Goal: Task Accomplishment & Management: Manage account settings

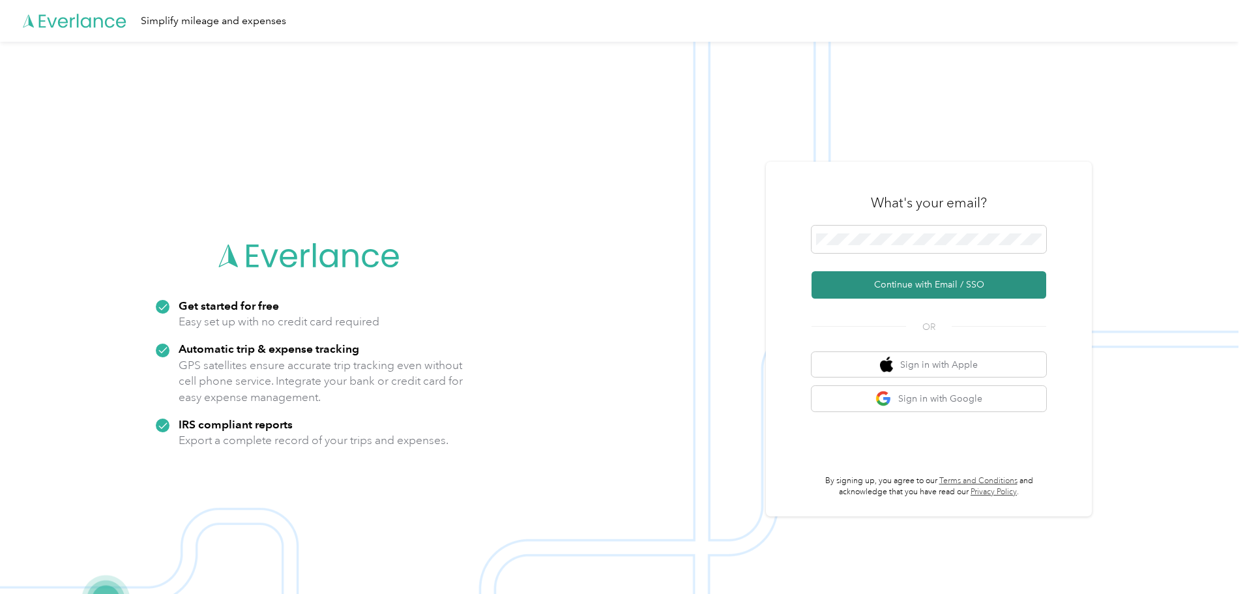
click at [959, 276] on button "Continue with Email / SSO" at bounding box center [928, 284] width 235 height 27
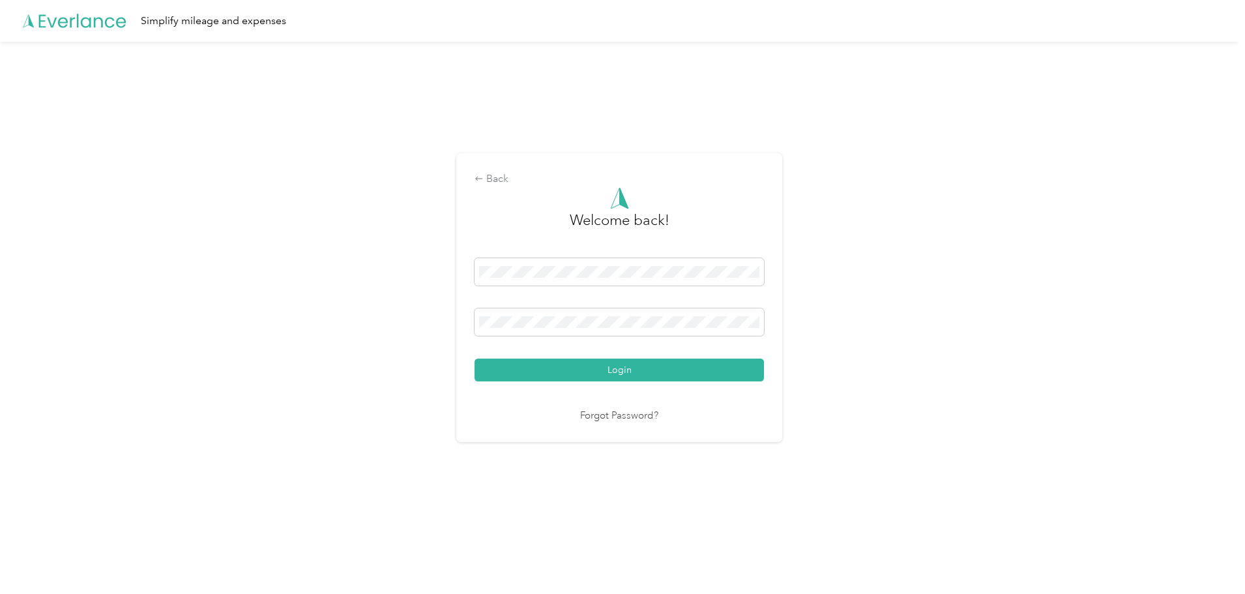
click at [474, 358] on button "Login" at bounding box center [618, 369] width 289 height 23
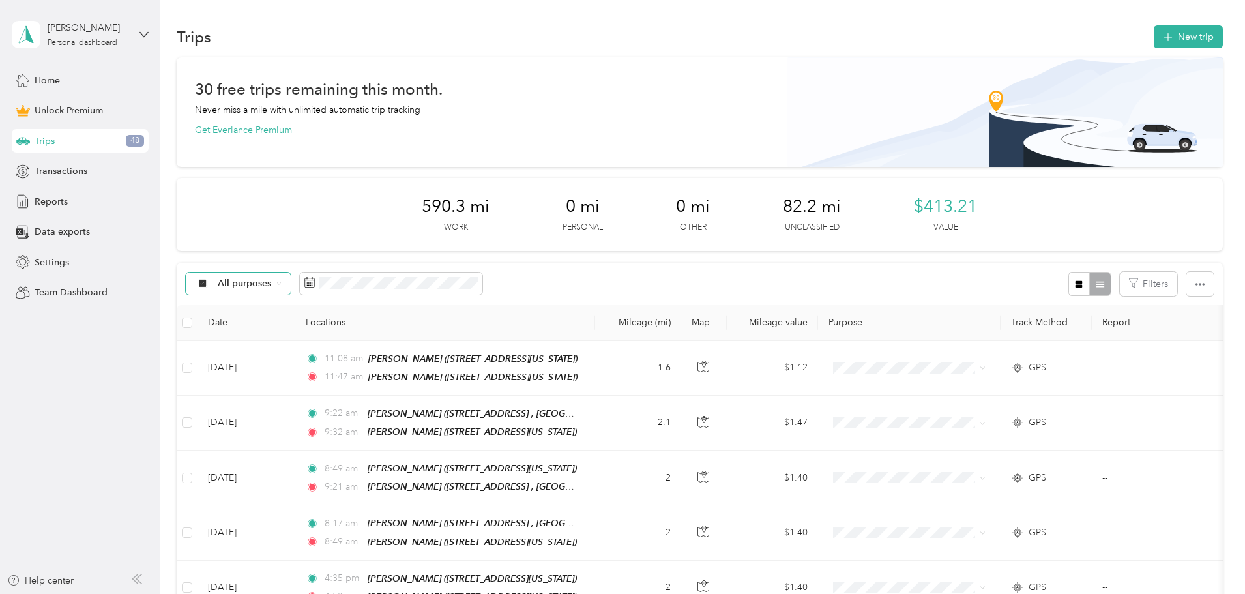
click at [272, 283] on span "All purposes" at bounding box center [245, 283] width 54 height 9
click at [332, 325] on span "Unclassified" at bounding box center [336, 324] width 63 height 14
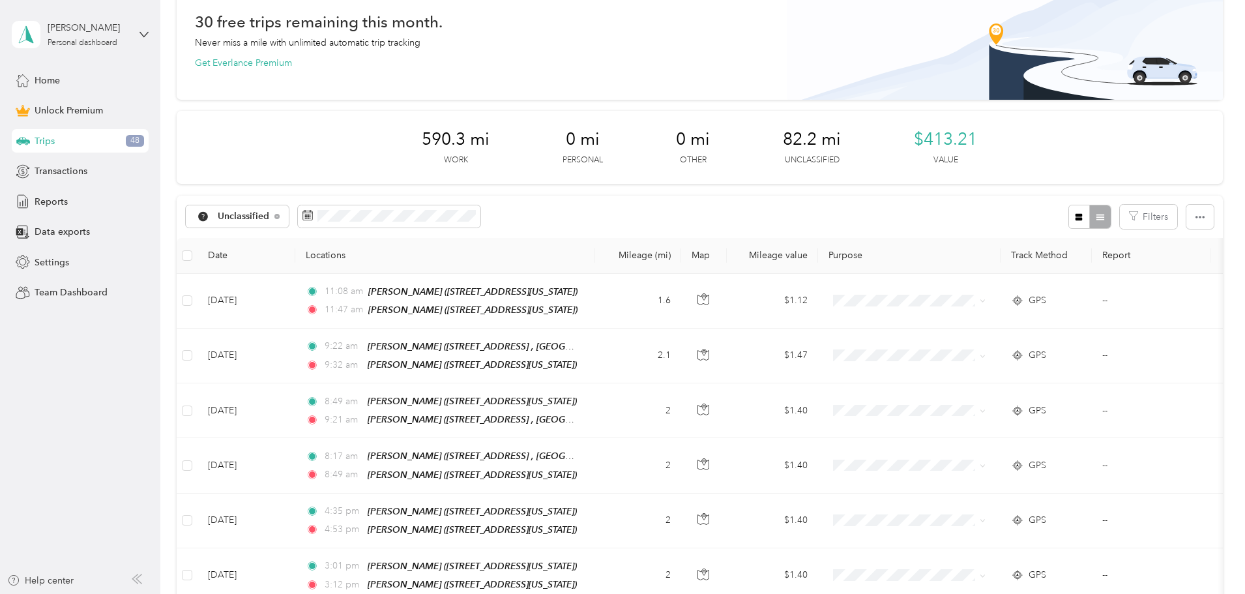
scroll to position [65, 0]
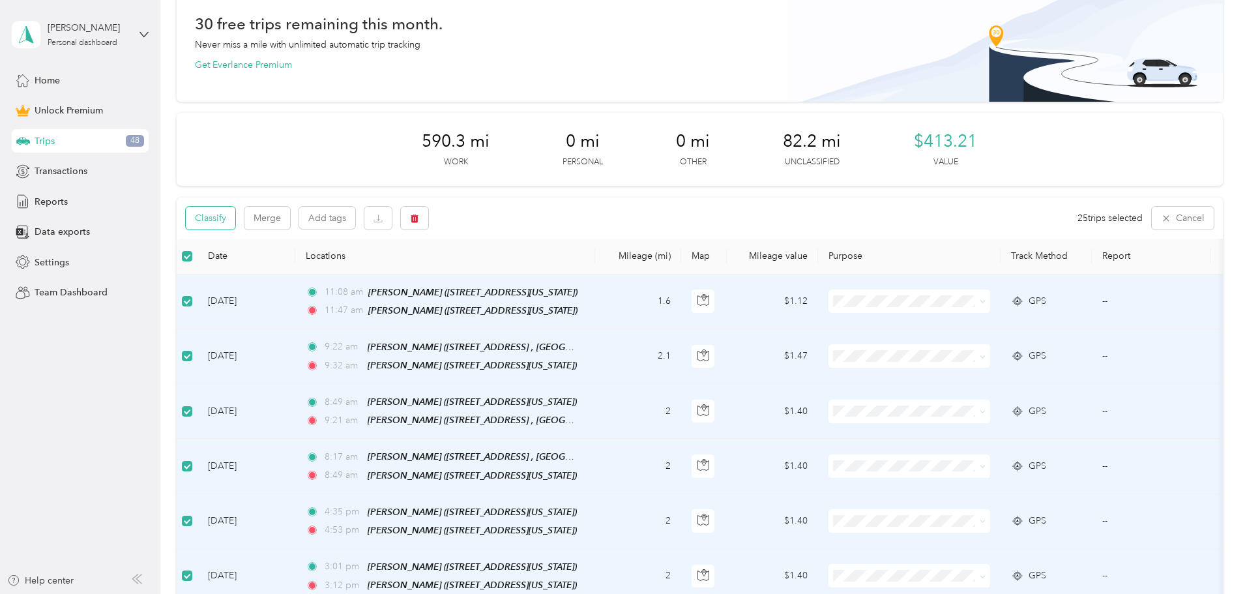
click at [235, 224] on button "Classify" at bounding box center [211, 218] width 50 height 23
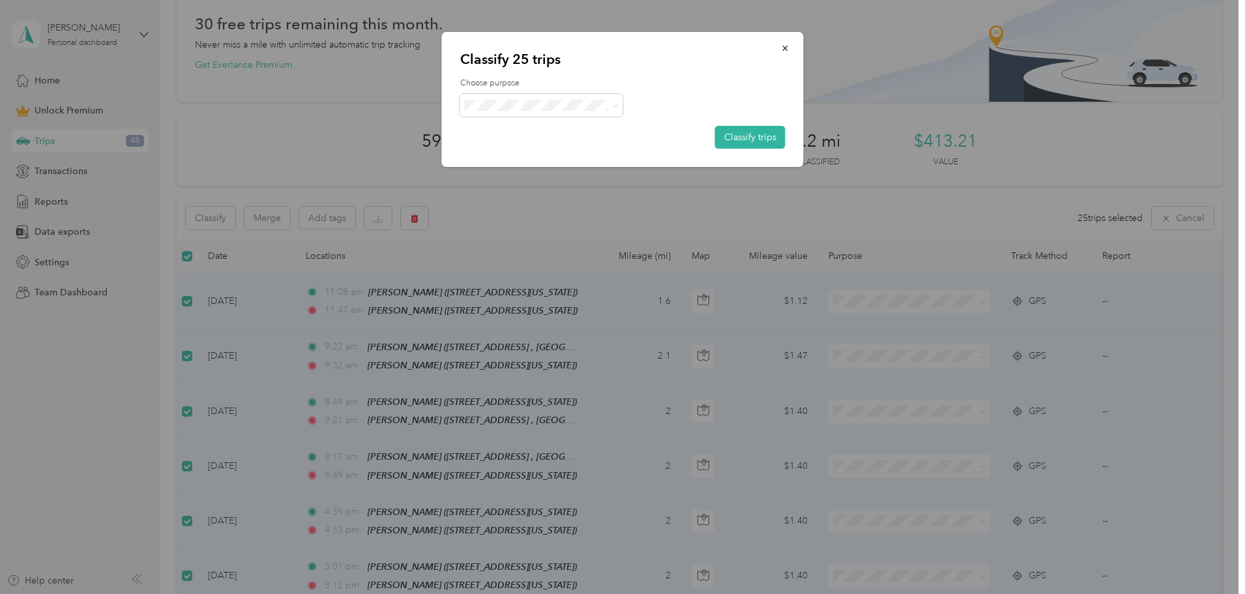
click at [548, 126] on span "Work" at bounding box center [552, 125] width 121 height 14
click at [734, 131] on button "Classify trips" at bounding box center [750, 137] width 70 height 23
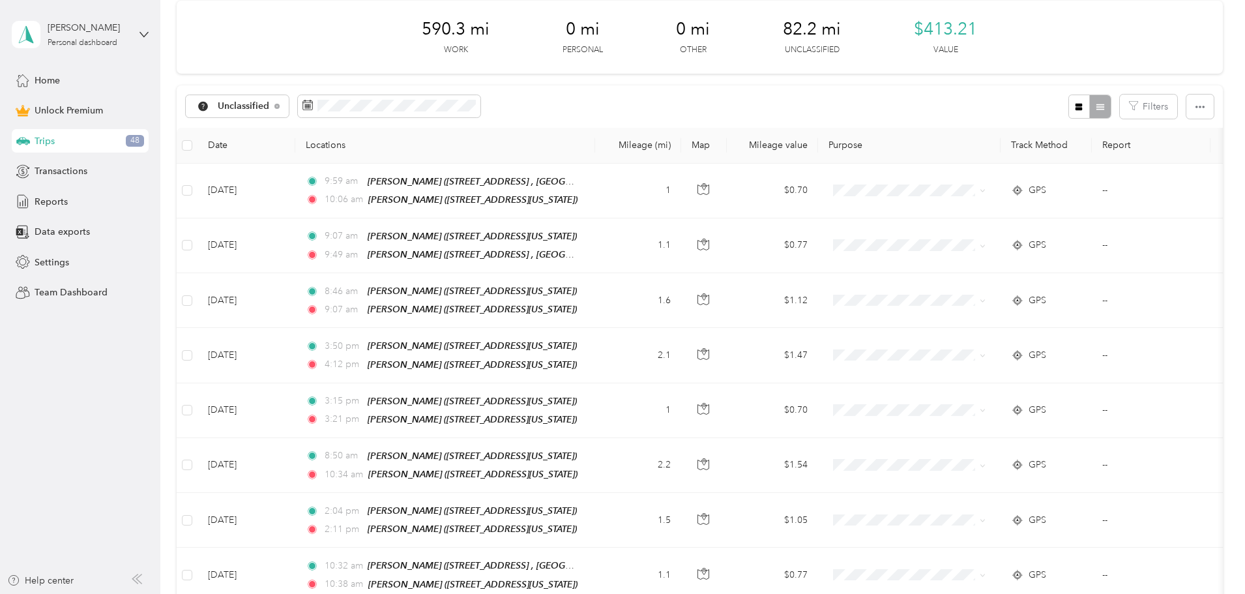
scroll to position [173, 0]
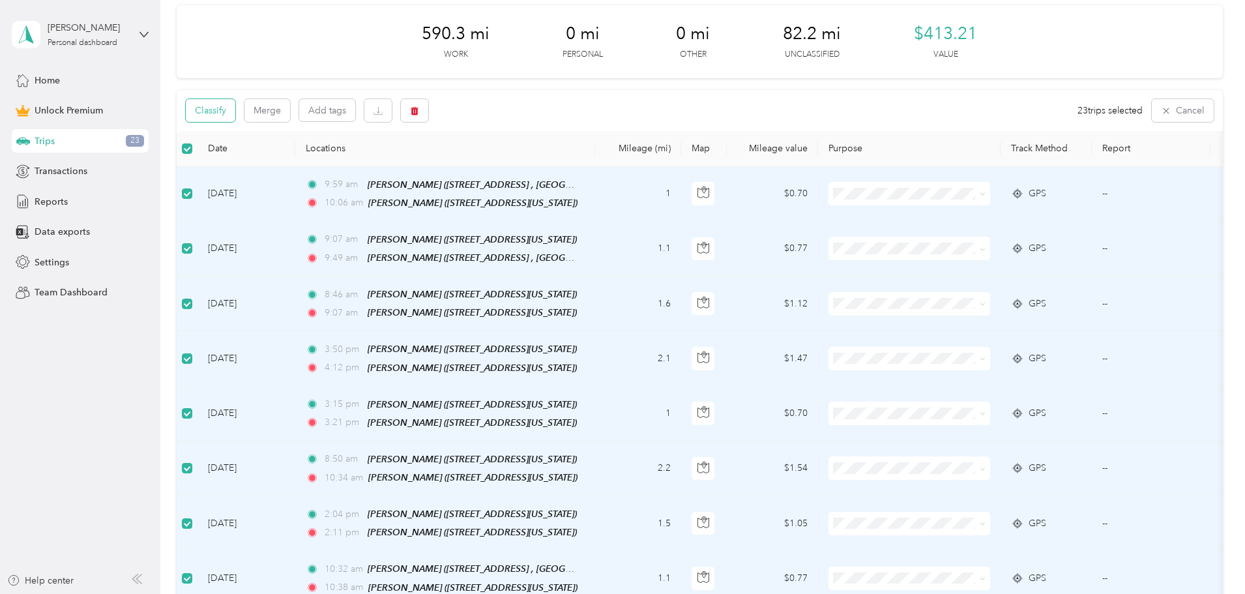
click at [235, 108] on button "Classify" at bounding box center [211, 110] width 50 height 23
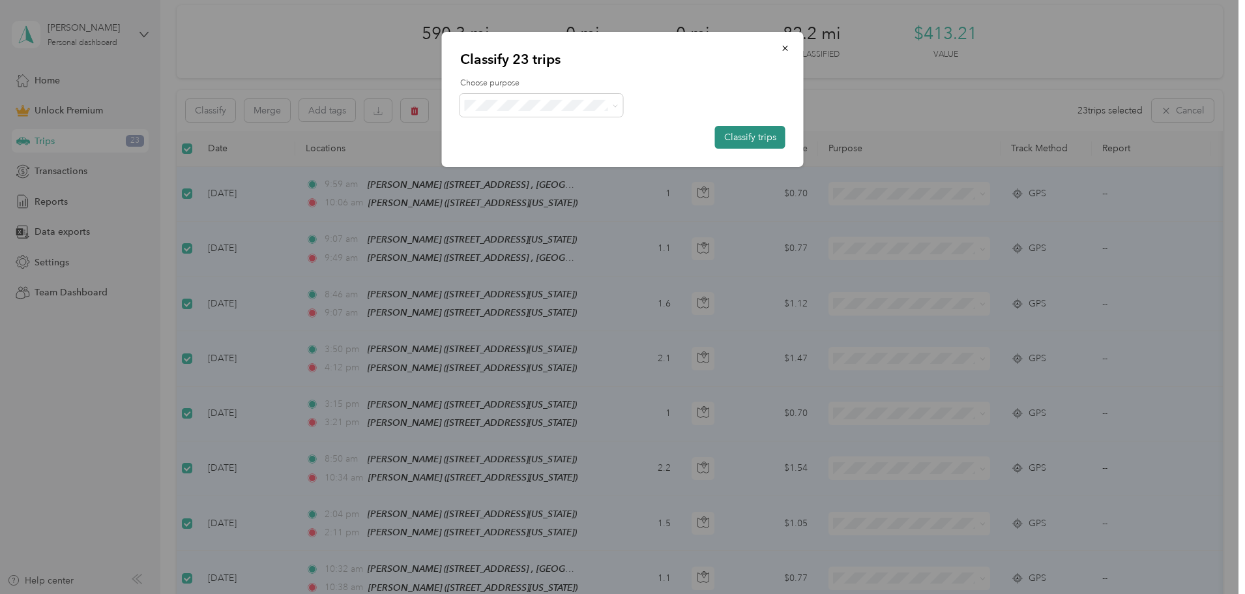
click at [744, 128] on button "Classify trips" at bounding box center [750, 137] width 70 height 23
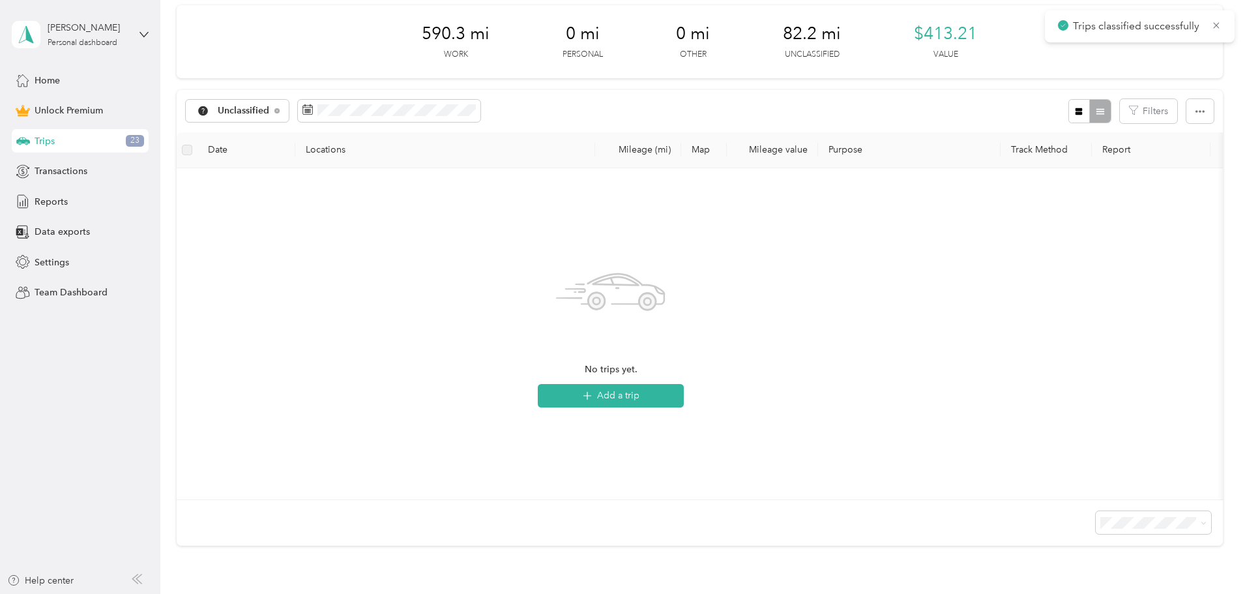
click at [424, 256] on div "No trips yet. Add a trip" at bounding box center [611, 334] width 848 height 310
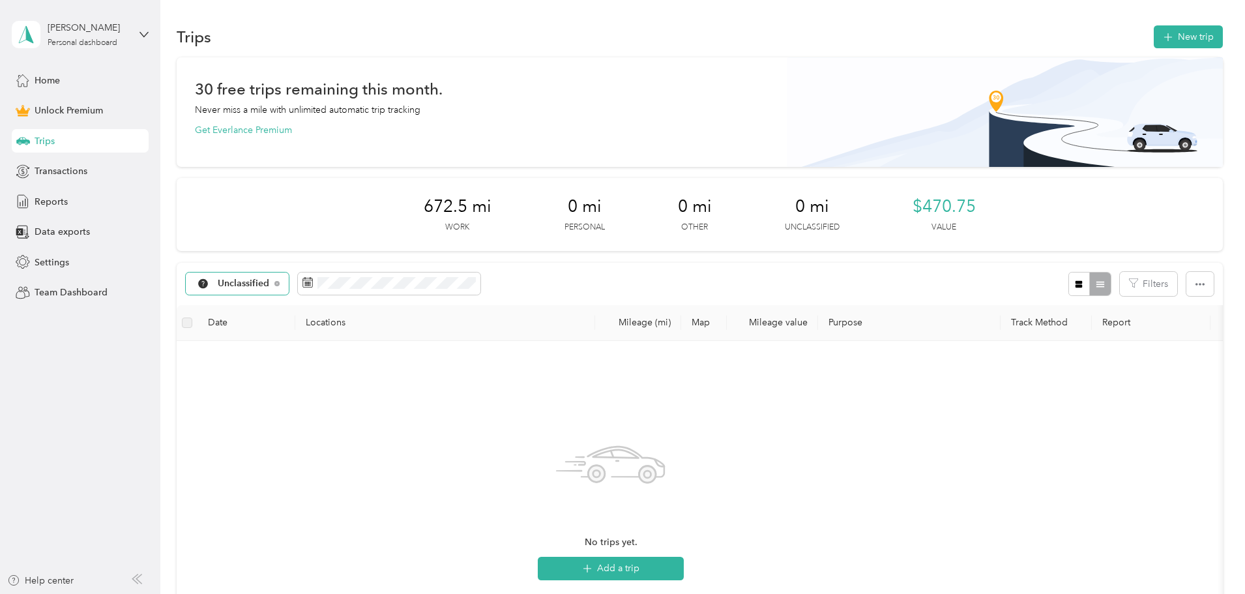
click at [289, 278] on div "Unclassified" at bounding box center [238, 283] width 104 height 22
click at [324, 351] on span "Work" at bounding box center [339, 353] width 68 height 14
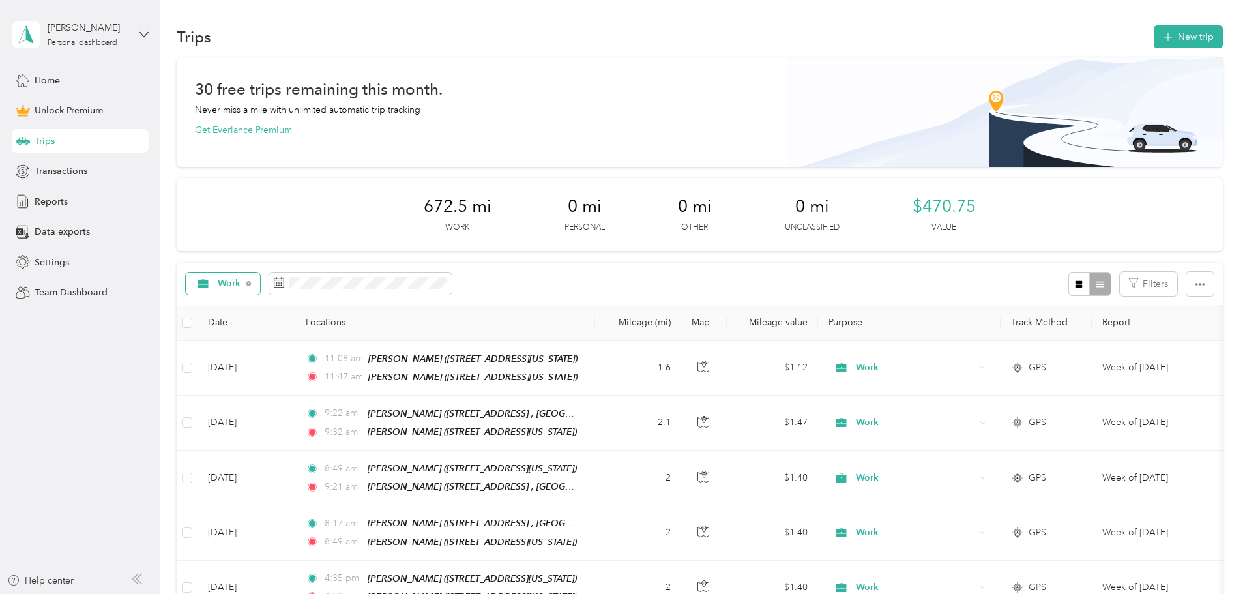
click at [241, 283] on span "Work" at bounding box center [229, 283] width 23 height 9
click at [300, 308] on span "All purposes" at bounding box center [320, 307] width 77 height 14
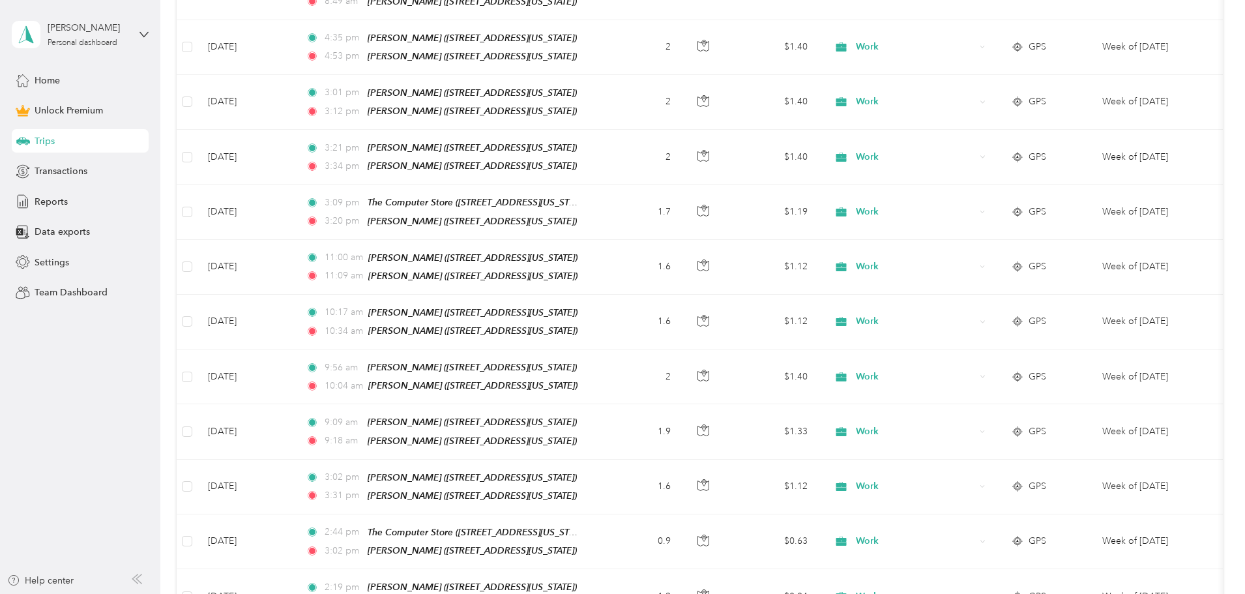
scroll to position [214, 0]
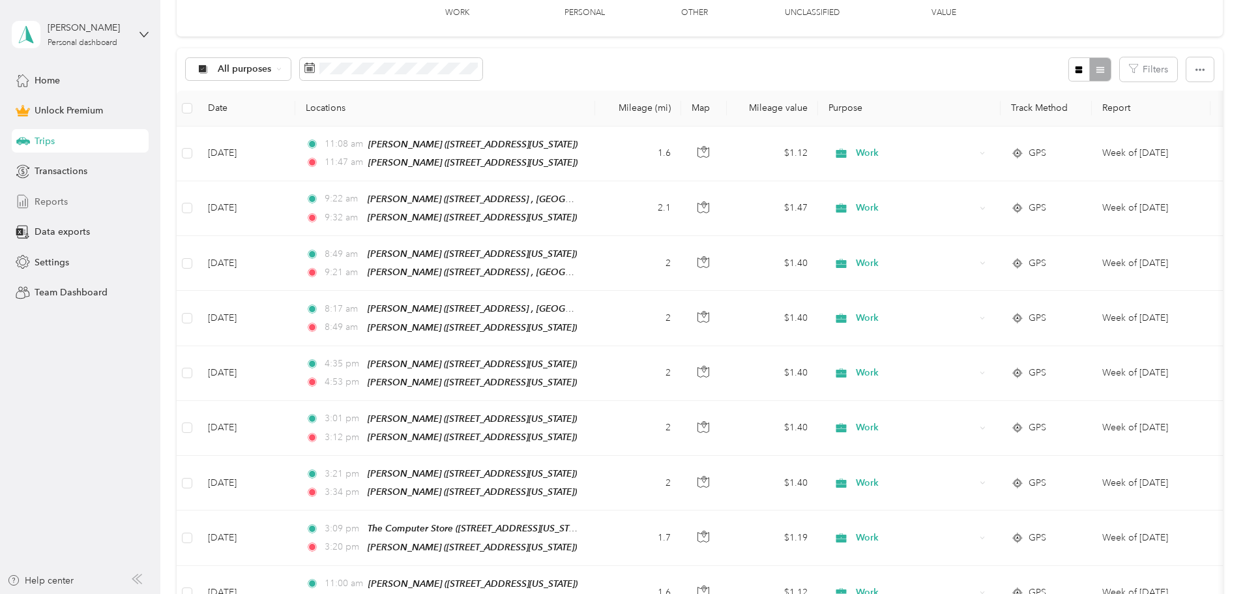
click at [68, 205] on div "Reports" at bounding box center [80, 201] width 137 height 23
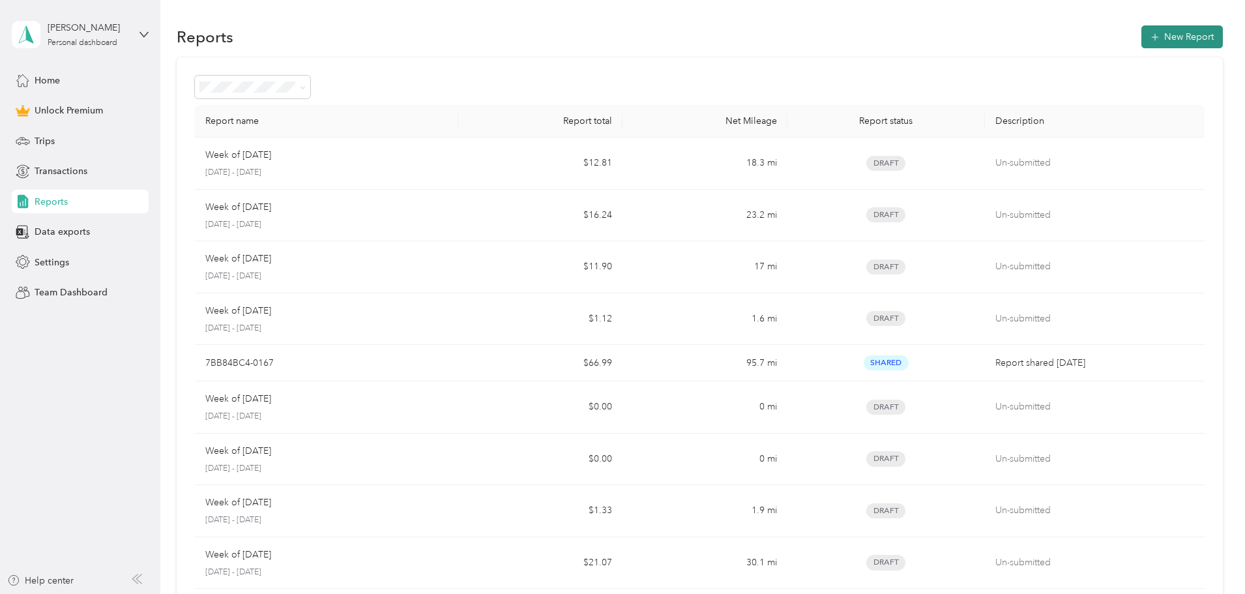
click at [1141, 31] on button "New Report" at bounding box center [1181, 36] width 81 height 23
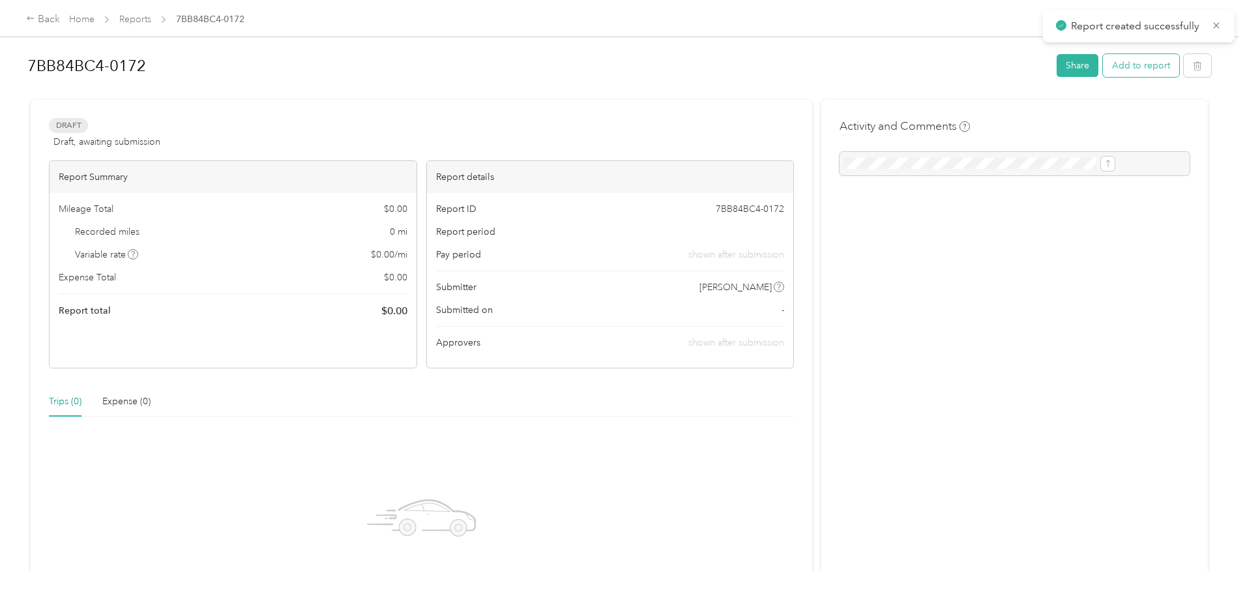
click at [1103, 70] on button "Add to report" at bounding box center [1141, 65] width 76 height 23
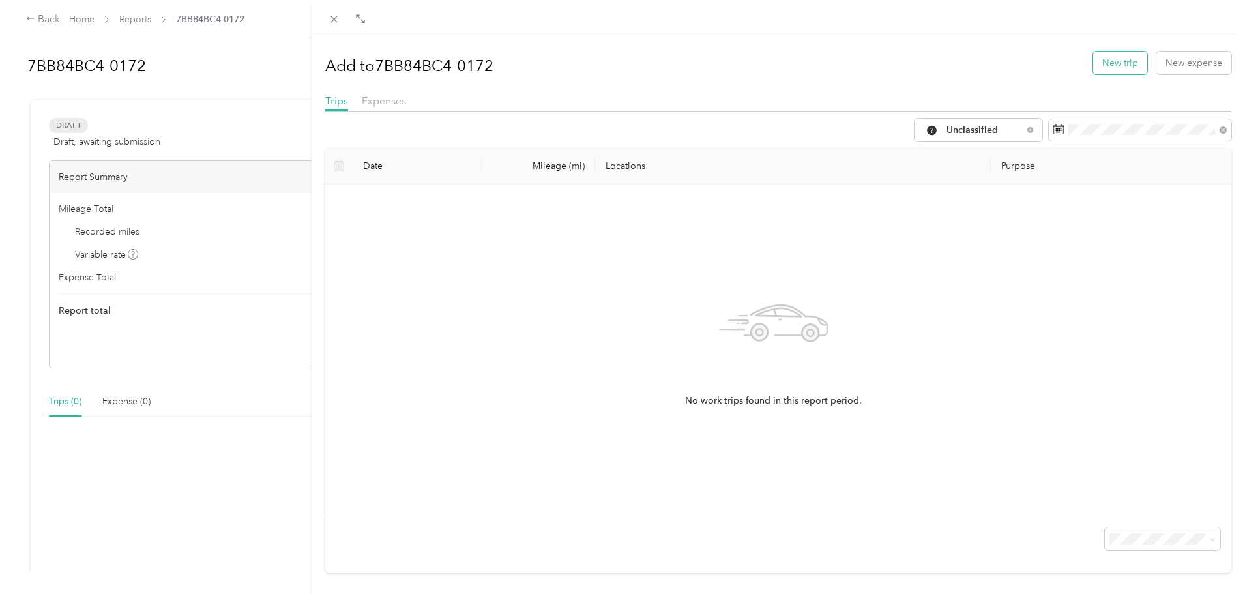
click at [1119, 65] on button "New trip" at bounding box center [1120, 62] width 54 height 23
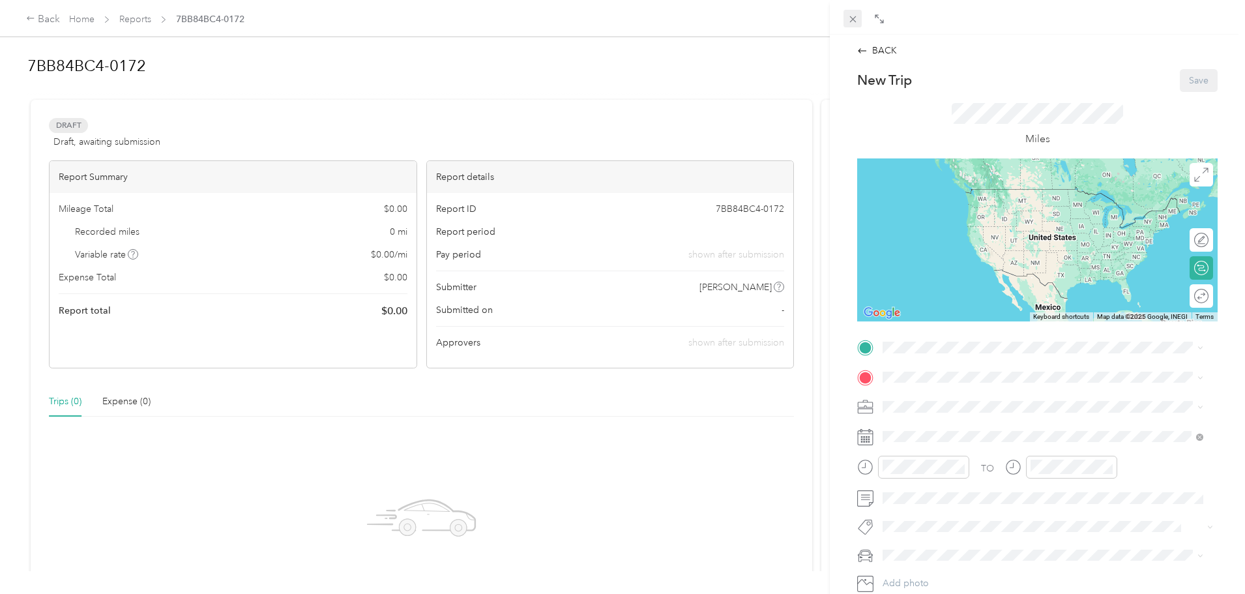
click at [852, 22] on icon at bounding box center [852, 19] width 11 height 11
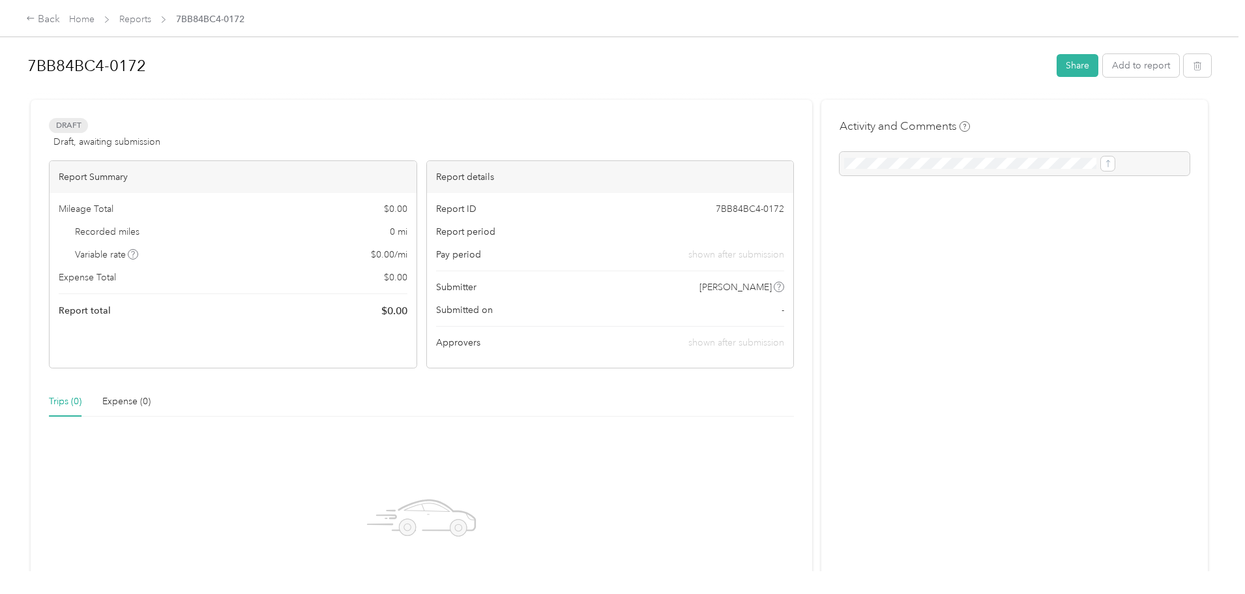
click at [860, 91] on div at bounding box center [618, 94] width 1183 height 14
click at [1103, 63] on button "Add to report" at bounding box center [1141, 65] width 76 height 23
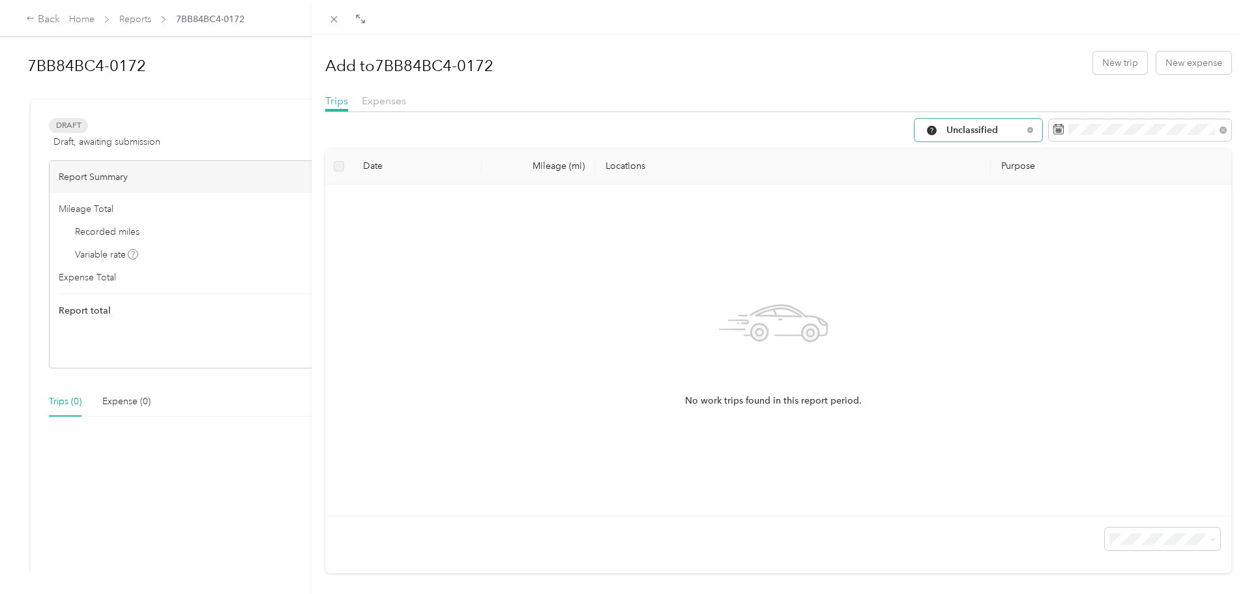
click at [945, 137] on div "Unclassified" at bounding box center [978, 130] width 128 height 23
click at [958, 154] on span "All Purposes" at bounding box center [979, 154] width 87 height 14
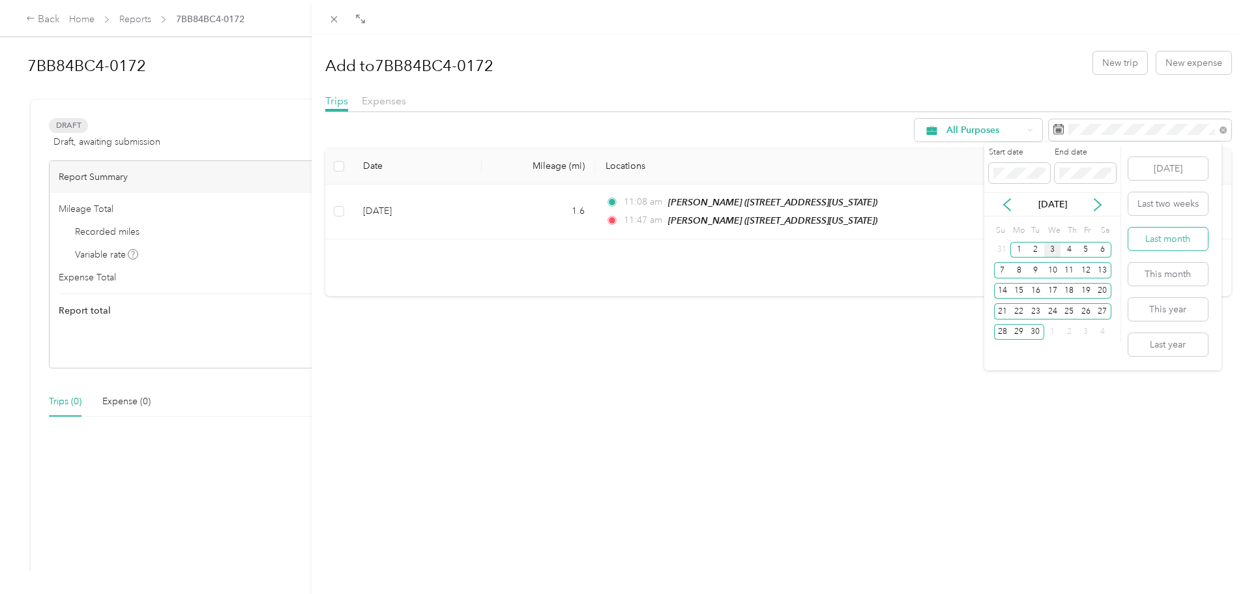
click at [1157, 241] on button "Last month" at bounding box center [1167, 238] width 79 height 23
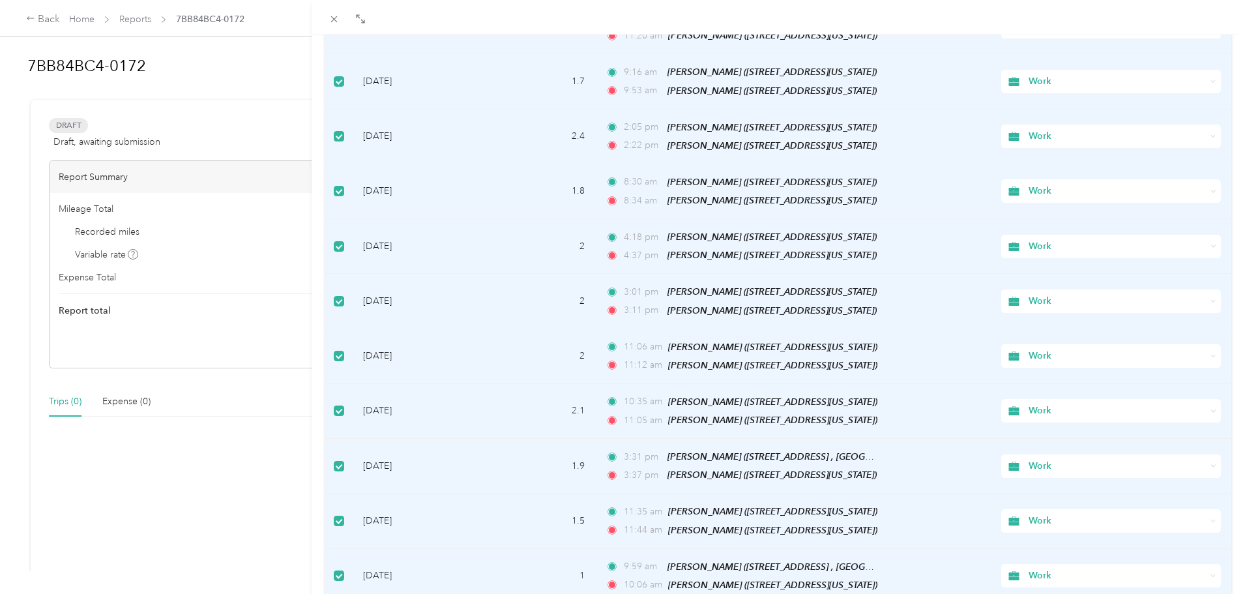
scroll to position [966, 0]
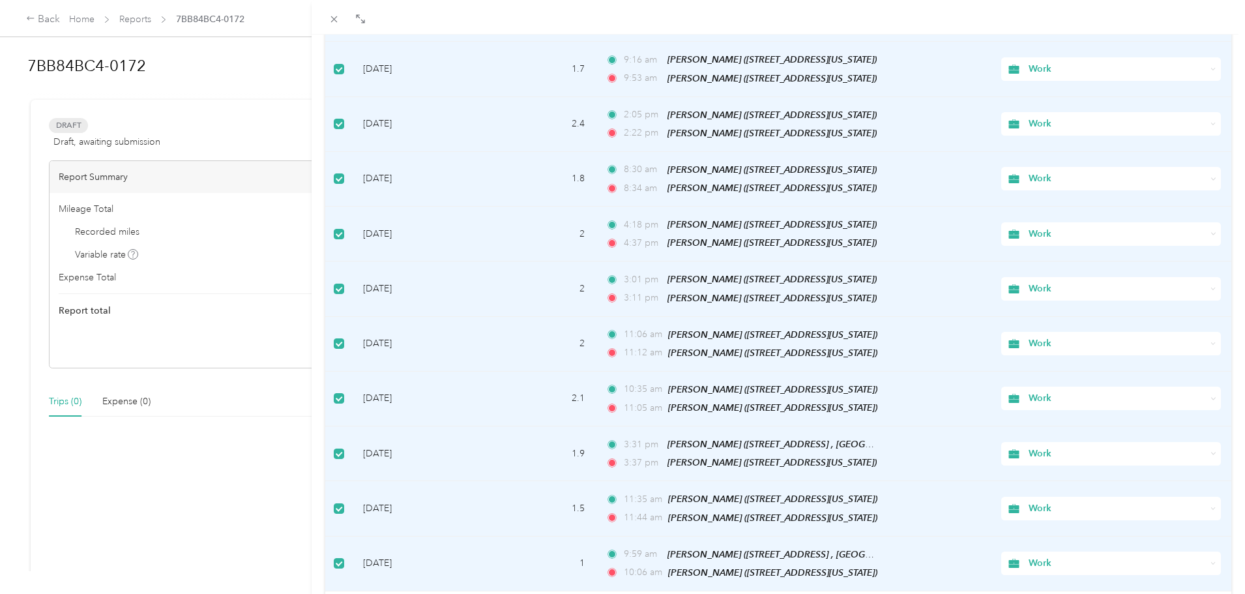
click at [1123, 555] on span "100 per load" at bounding box center [1130, 556] width 53 height 11
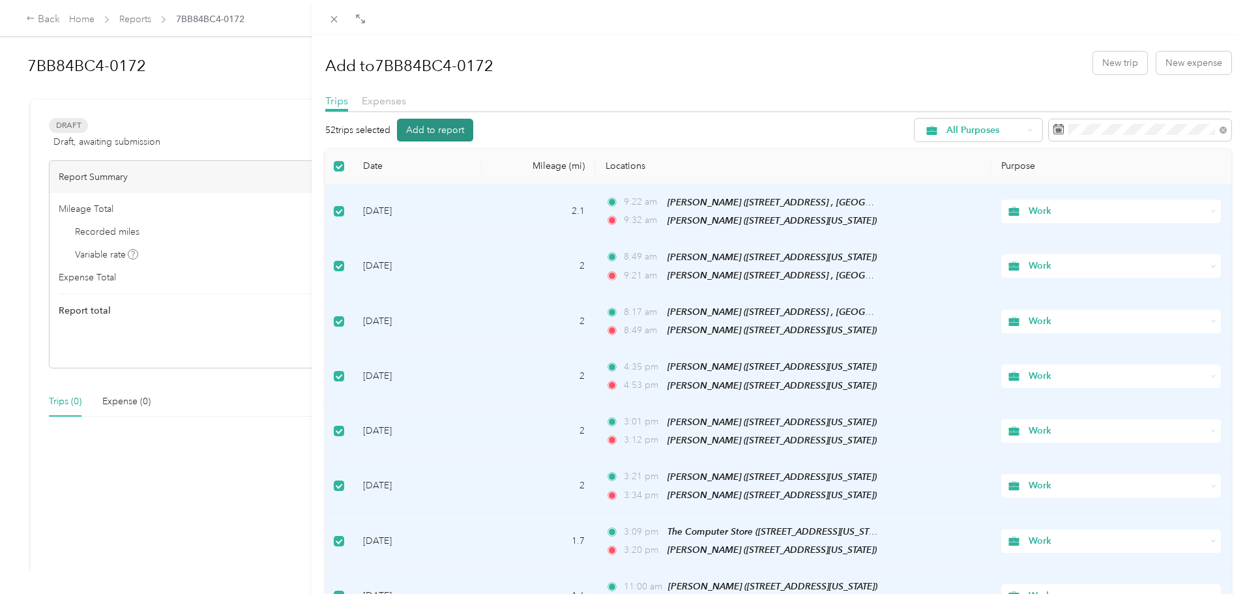
click at [460, 128] on button "Add to report" at bounding box center [435, 130] width 76 height 23
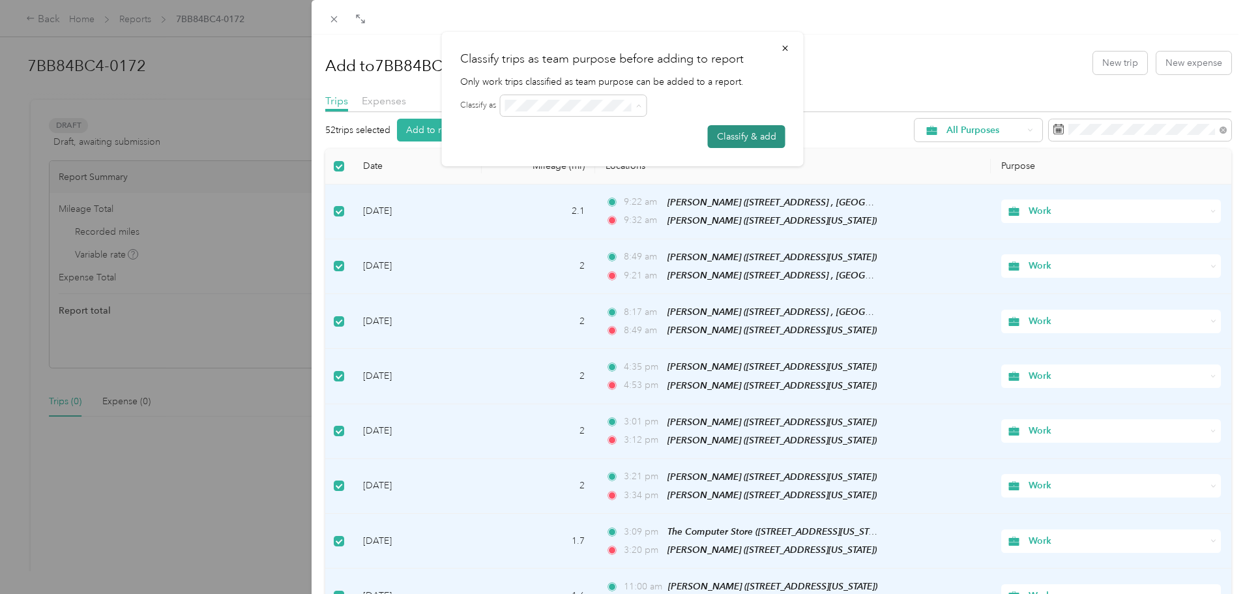
click at [730, 137] on button "Classify & add" at bounding box center [747, 136] width 78 height 23
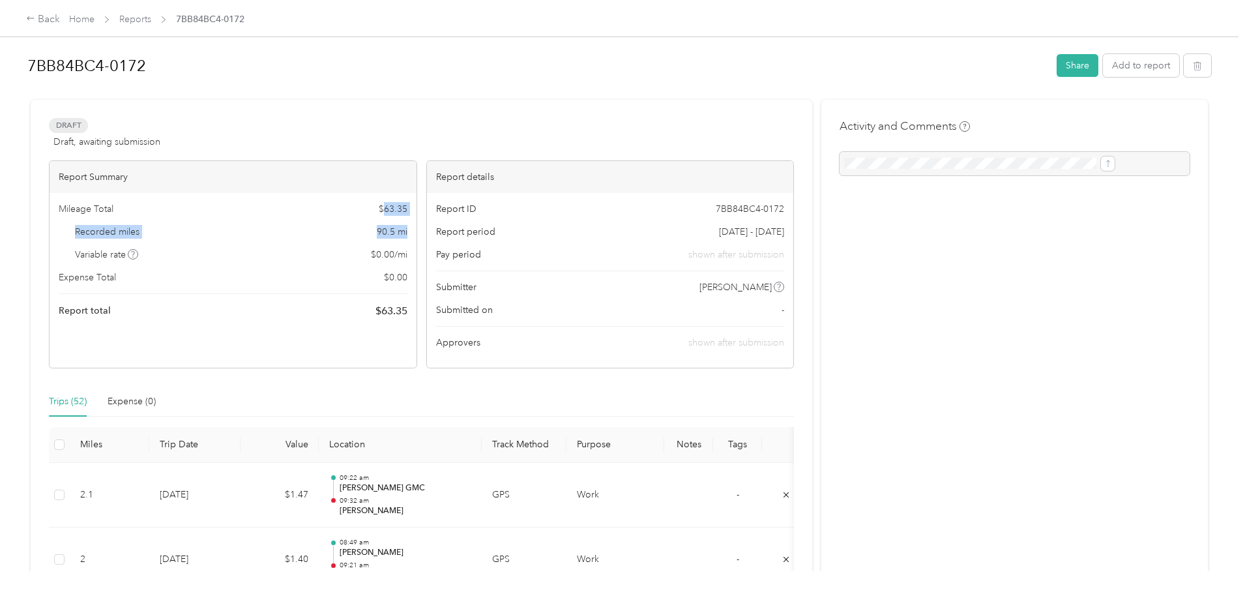
drag, startPoint x: 417, startPoint y: 211, endPoint x: 445, endPoint y: 236, distance: 37.4
click at [416, 236] on div "Mileage Total $ 63.35 Recorded miles 90.5 mi Variable rate $ 0.00 / mi Expense …" at bounding box center [233, 260] width 367 height 135
click at [407, 253] on span "$ 0.00 / mi" at bounding box center [389, 255] width 36 height 14
click at [1056, 63] on button "Share" at bounding box center [1077, 65] width 42 height 23
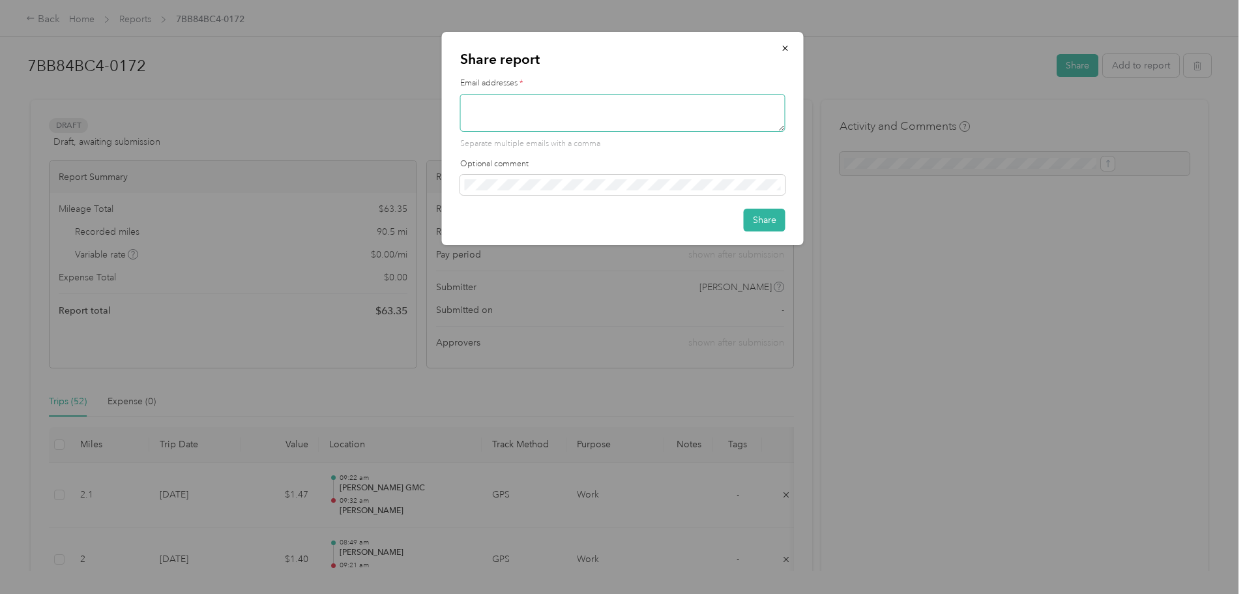
click at [583, 107] on textarea at bounding box center [622, 113] width 325 height 38
type textarea "[PERSON_NAME][EMAIL_ADDRESS][PERSON_NAME][DOMAIN_NAME]"
click at [759, 225] on button "Share" at bounding box center [765, 220] width 42 height 23
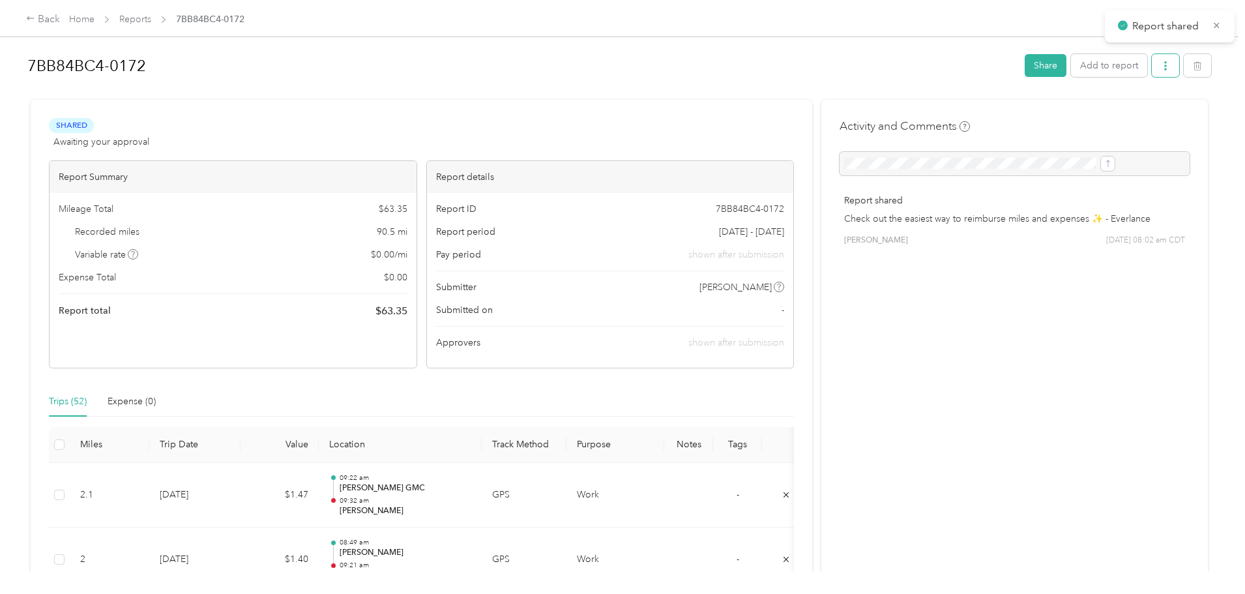
click at [1161, 68] on icon "button" at bounding box center [1165, 65] width 9 height 9
click at [1037, 111] on span "Download" at bounding box center [1021, 114] width 43 height 14
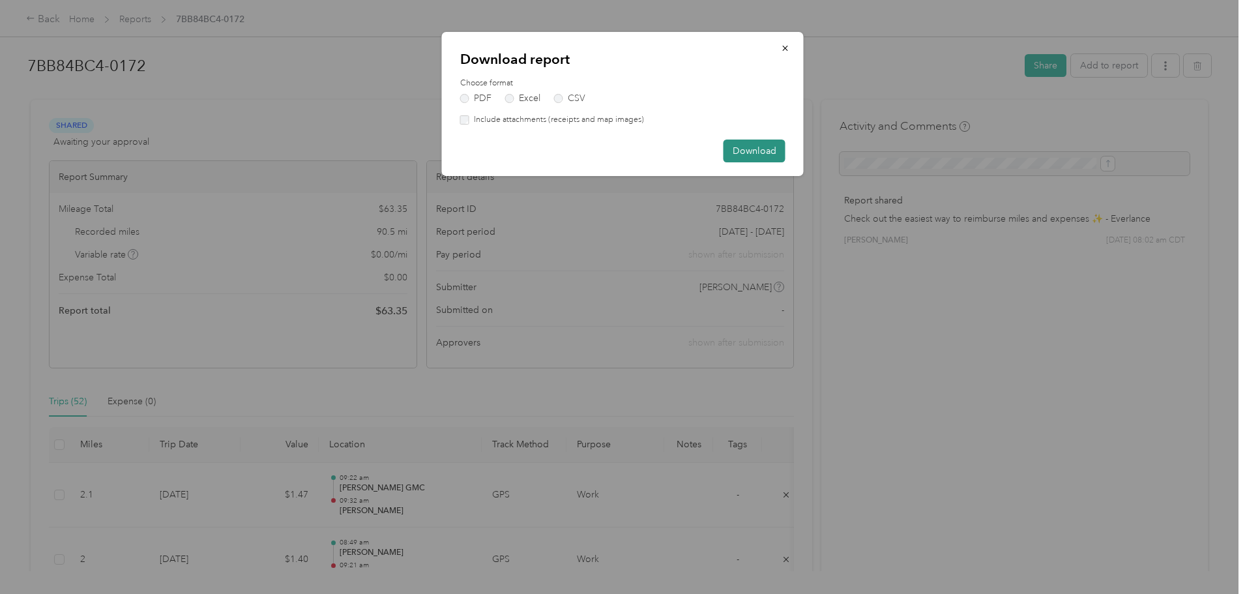
click at [749, 150] on button "Download" at bounding box center [754, 150] width 62 height 23
